Goal: Find specific page/section: Find specific page/section

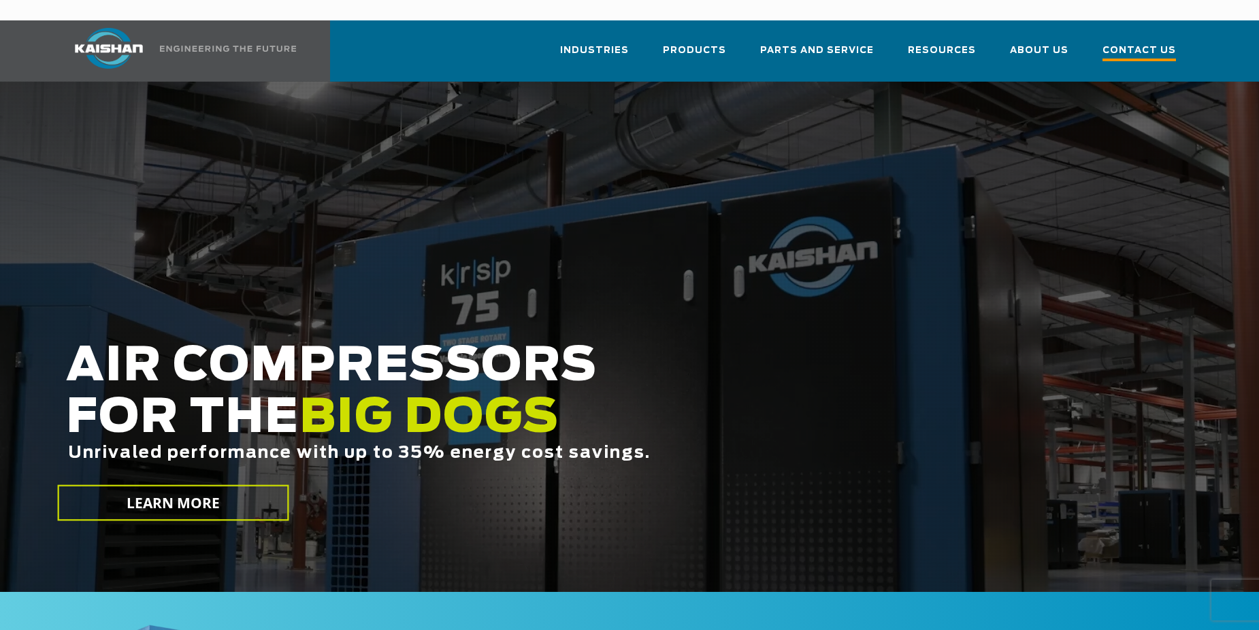
click at [1144, 43] on span "Contact Us" at bounding box center [1138, 52] width 73 height 18
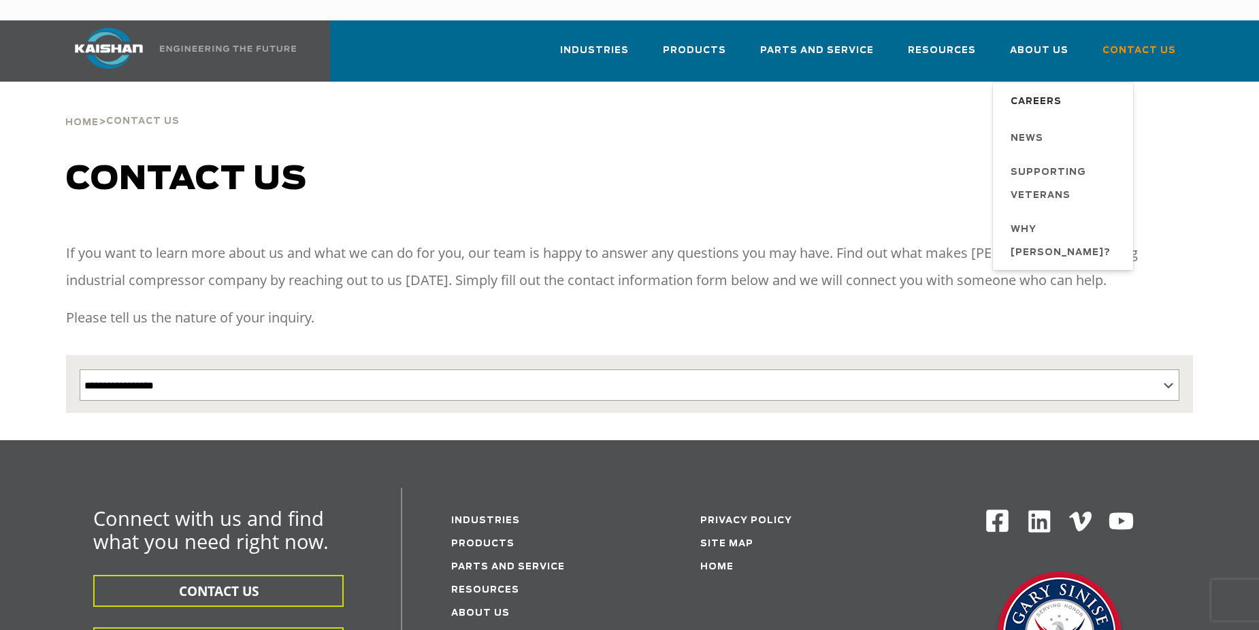
click at [1046, 90] on span "Careers" at bounding box center [1035, 101] width 51 height 23
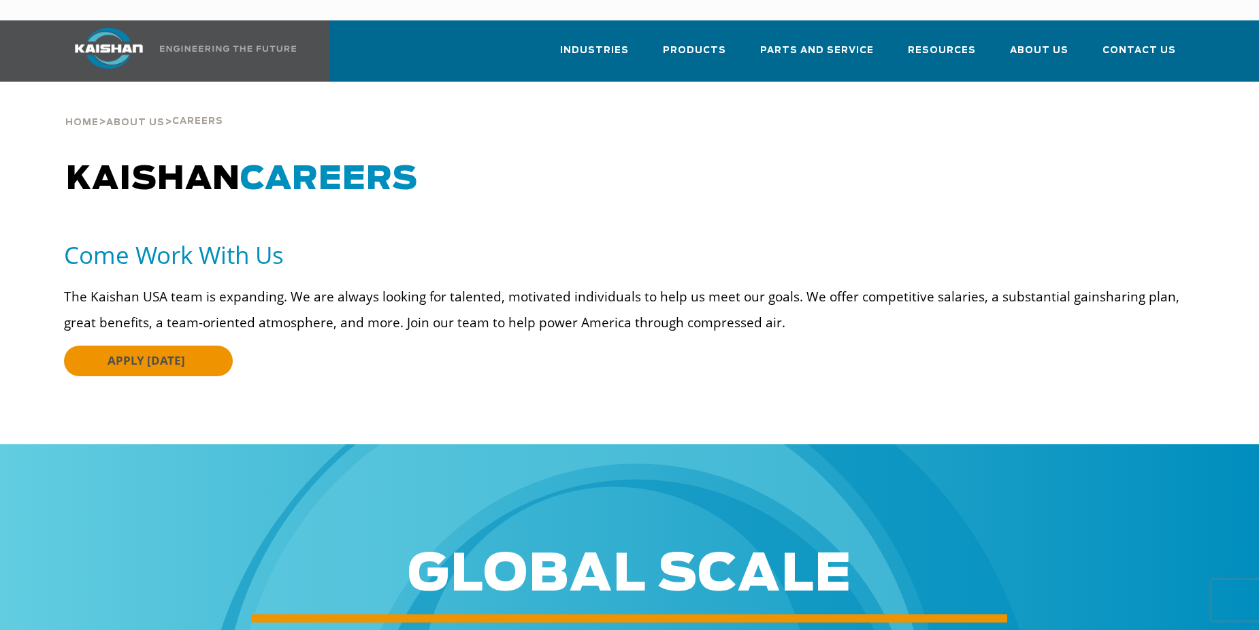
click at [175, 352] on span "APPLY [DATE]" at bounding box center [146, 360] width 78 height 16
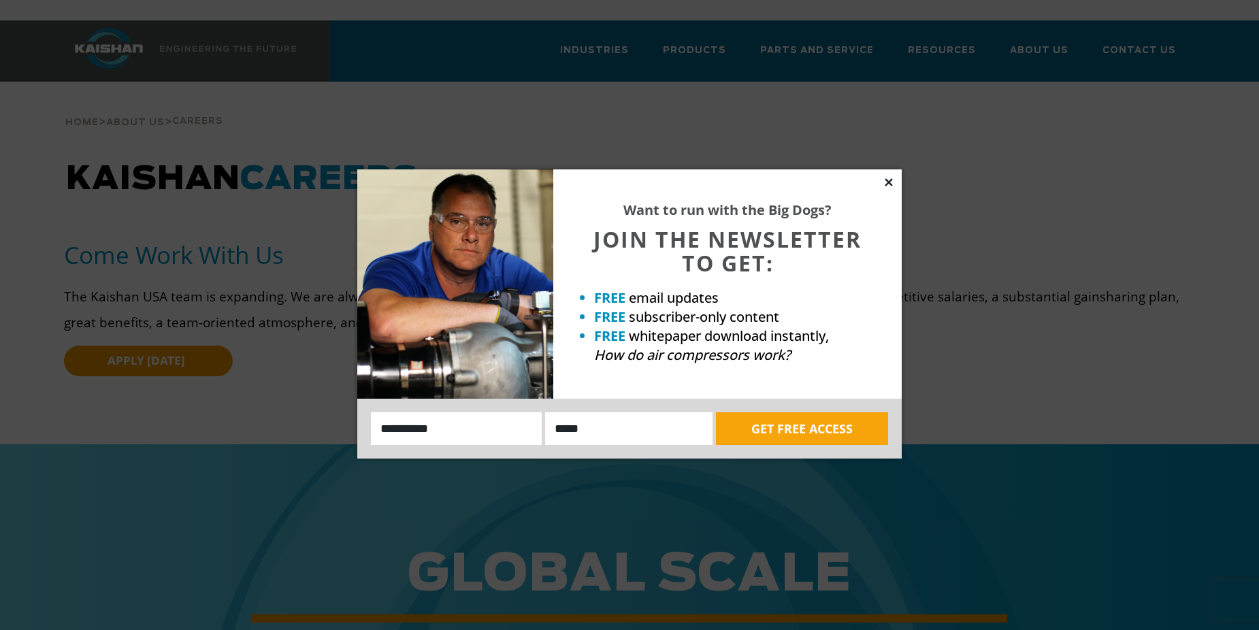
click at [890, 186] on icon at bounding box center [888, 182] width 12 height 12
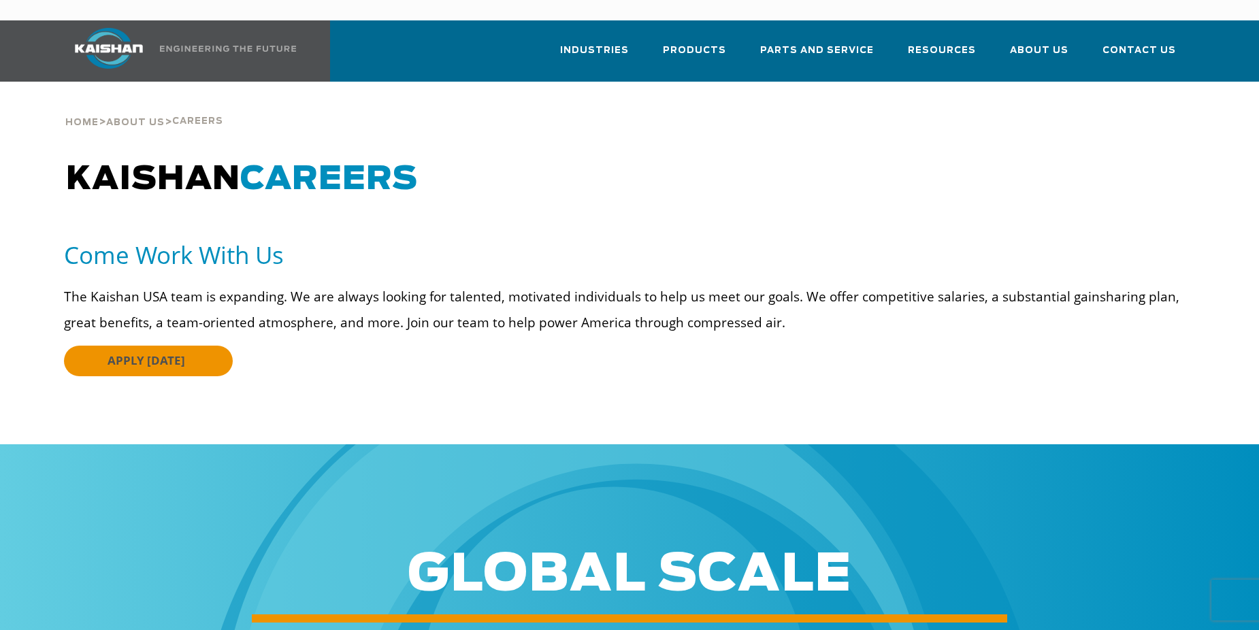
click at [161, 352] on span "APPLY [DATE]" at bounding box center [146, 360] width 78 height 16
